Goal: Information Seeking & Learning: Learn about a topic

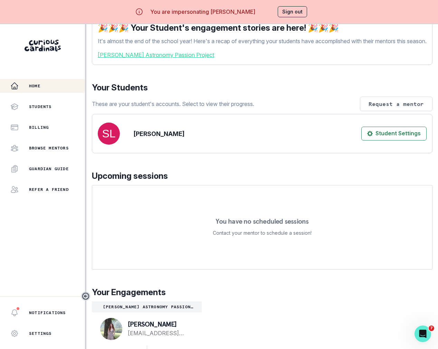
scroll to position [24, 0]
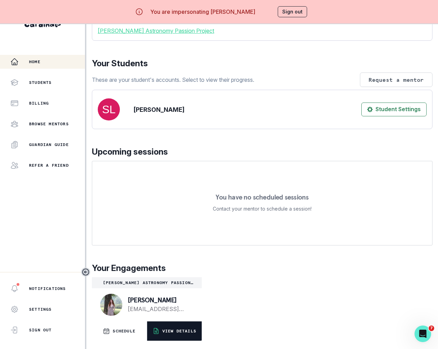
click at [177, 331] on p "VIEW DETAILS" at bounding box center [179, 331] width 34 height 6
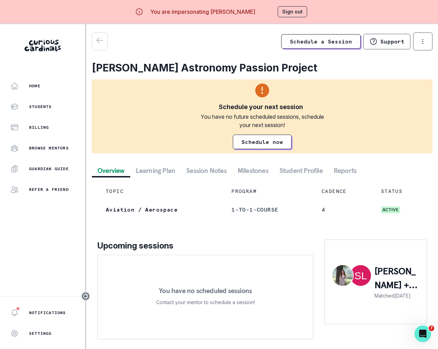
click at [306, 172] on button "Student Profile" at bounding box center [301, 170] width 54 height 12
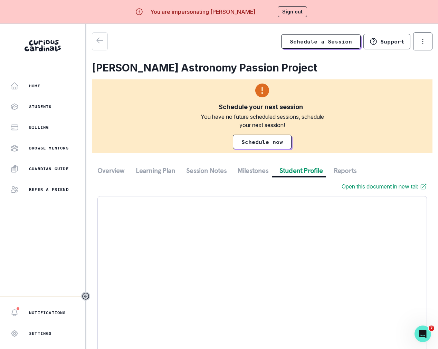
click at [203, 171] on button "Session Notes" at bounding box center [206, 170] width 51 height 12
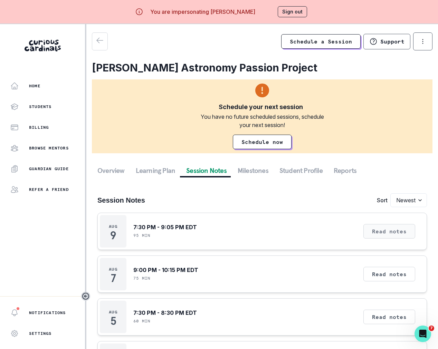
click at [386, 232] on button "Read notes" at bounding box center [389, 231] width 52 height 15
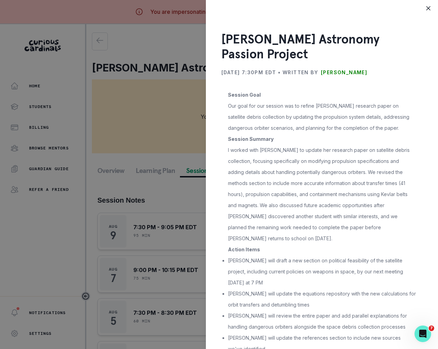
drag, startPoint x: 301, startPoint y: 108, endPoint x: 356, endPoint y: 109, distance: 54.6
click at [359, 113] on p "Our goal for our session was to refine [PERSON_NAME] research paper on satellit…" at bounding box center [322, 116] width 188 height 33
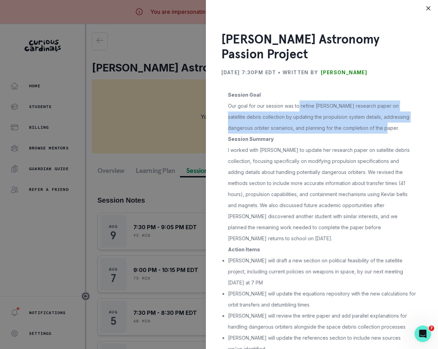
drag, startPoint x: 299, startPoint y: 107, endPoint x: 380, endPoint y: 128, distance: 83.8
click at [380, 128] on p "Our goal for our session was to refine [PERSON_NAME] research paper on satellit…" at bounding box center [322, 116] width 188 height 33
copy p "refine [PERSON_NAME] research paper on satellite debris collection by updating …"
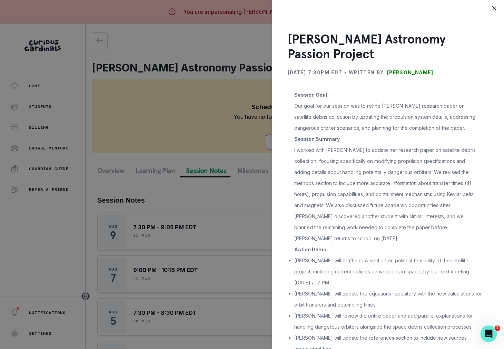
click at [210, 57] on div "[PERSON_NAME] Astronomy Passion Project [DATE] 7:30PM EDT • Written by [PERSON_…" at bounding box center [252, 174] width 504 height 349
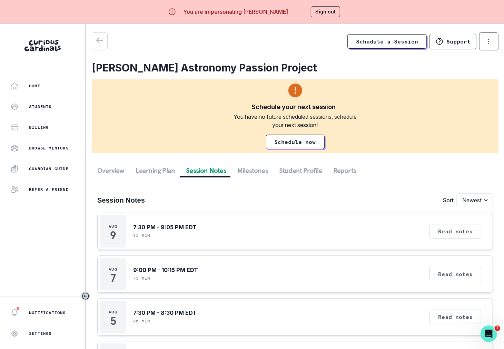
click at [330, 18] on div "You are impersonating [PERSON_NAME] Sign out" at bounding box center [252, 11] width 196 height 17
click at [326, 13] on button "Sign out" at bounding box center [325, 11] width 29 height 11
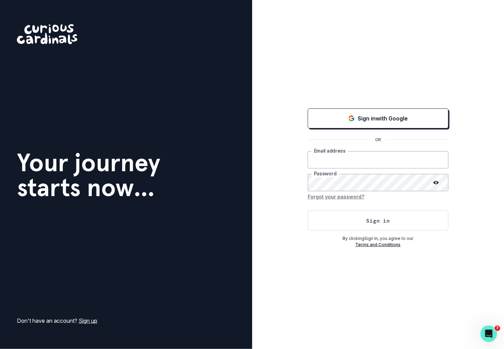
type input "[PERSON_NAME][EMAIL_ADDRESS][DOMAIN_NAME]"
click at [328, 215] on button "Sign in" at bounding box center [378, 221] width 141 height 20
